Goal: Navigation & Orientation: Find specific page/section

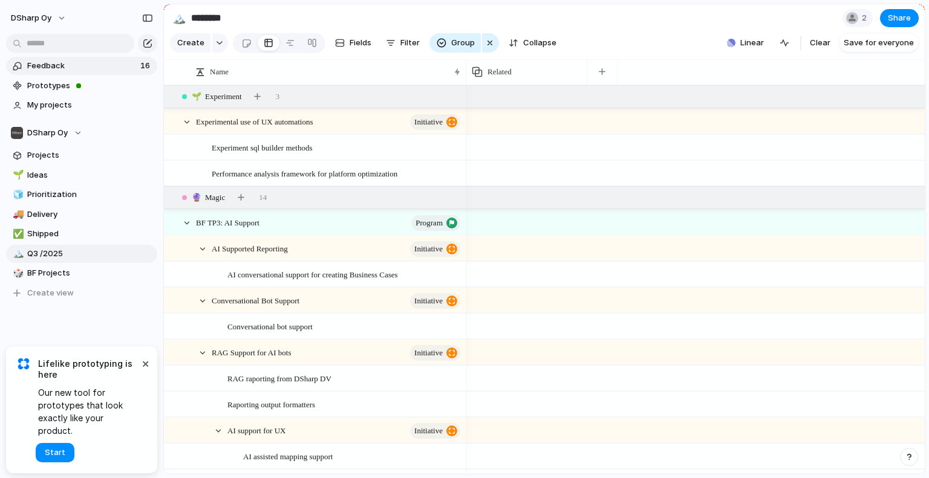
click at [57, 66] on span "Feedback" at bounding box center [81, 66] width 109 height 12
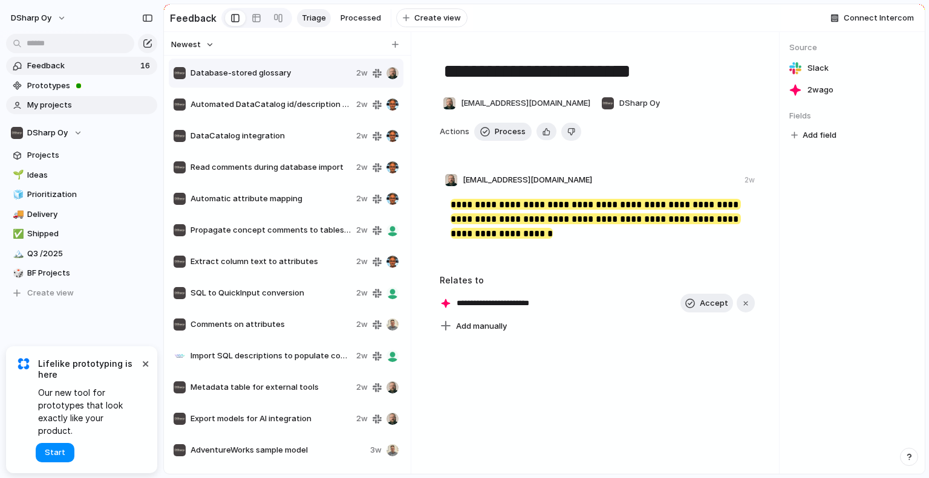
click at [39, 106] on span "My projects" at bounding box center [90, 105] width 126 height 12
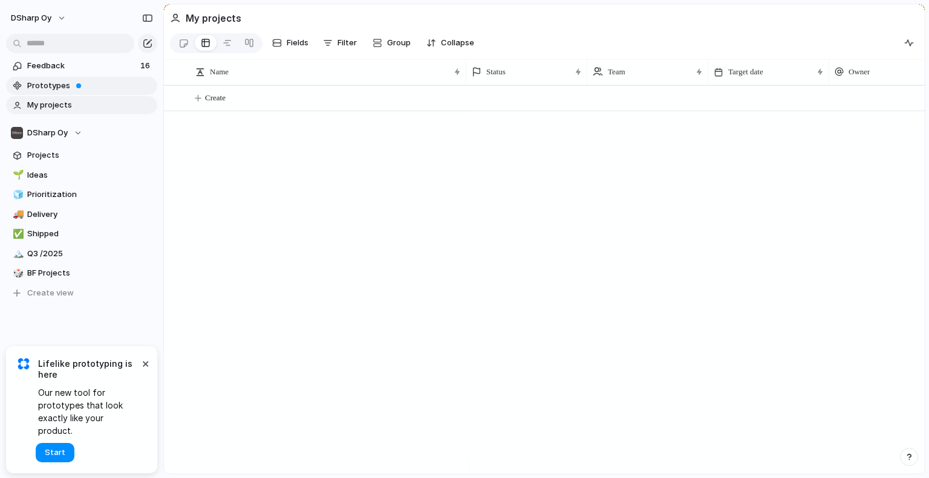
click at [44, 88] on span "Prototypes" at bounding box center [90, 86] width 126 height 12
click at [59, 67] on span "Feedback" at bounding box center [81, 66] width 109 height 12
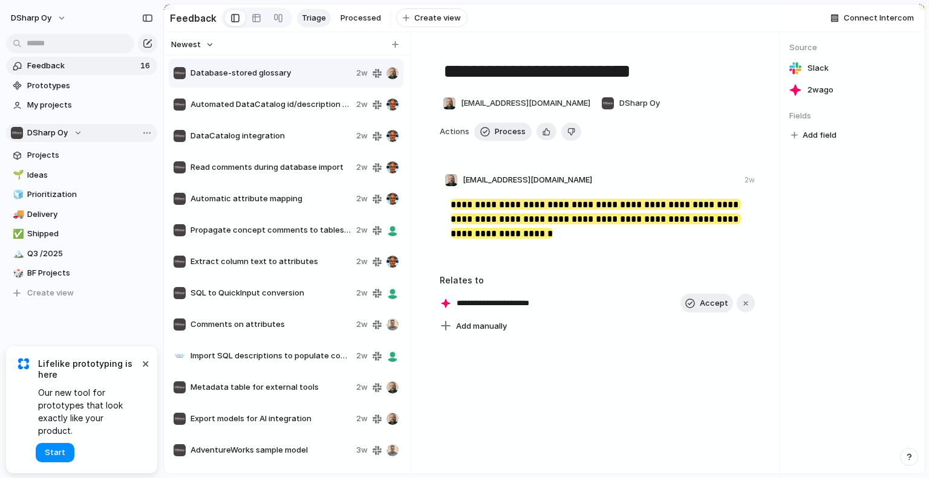
click at [65, 134] on span "DSharp Oy" at bounding box center [47, 133] width 41 height 12
click at [54, 134] on div "DSharp Oy ⚡ DSharp ⚡ DSharp Studio Create new team" at bounding box center [464, 239] width 929 height 478
click at [52, 88] on span "Prototypes" at bounding box center [90, 86] width 126 height 12
click at [51, 253] on span "Q3 /2025" at bounding box center [90, 254] width 126 height 12
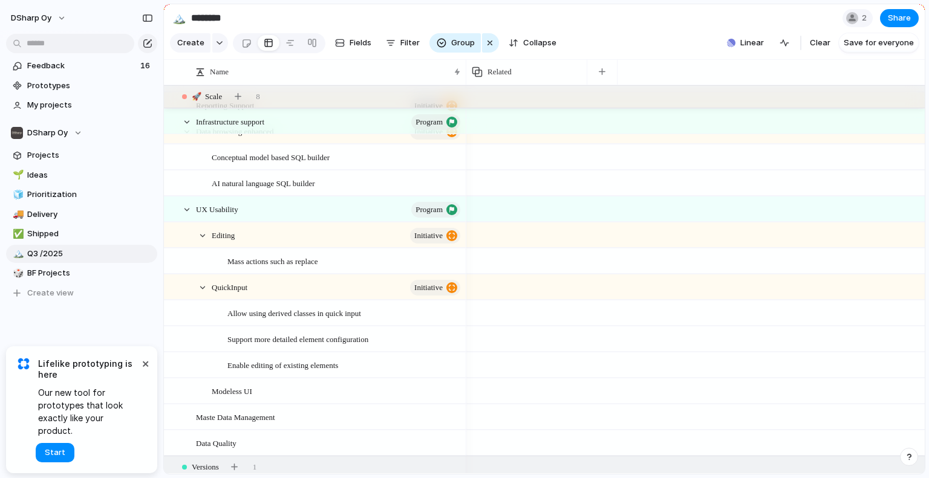
scroll to position [1331, 0]
